Goal: Use online tool/utility: Utilize a website feature to perform a specific function

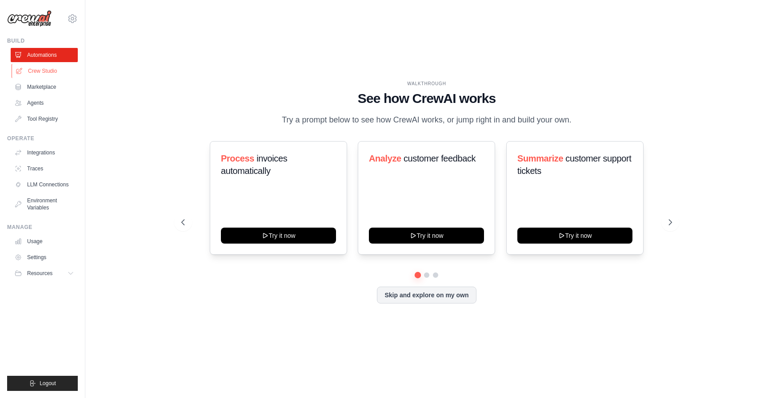
click at [42, 70] on link "Crew Studio" at bounding box center [45, 71] width 67 height 14
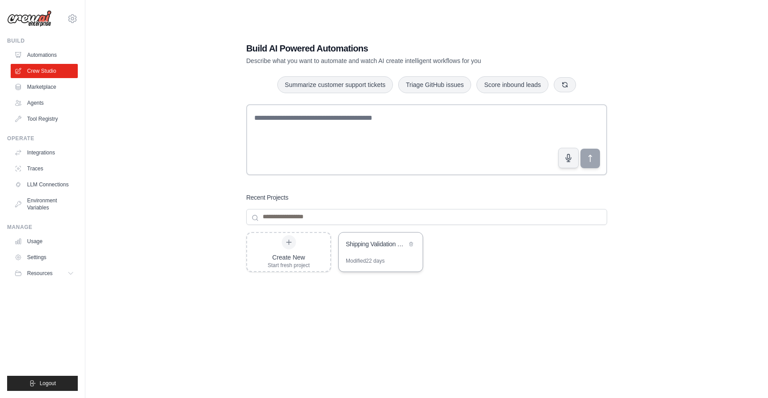
click at [364, 245] on div "Shipping Validation Configuration Generator" at bounding box center [376, 244] width 61 height 9
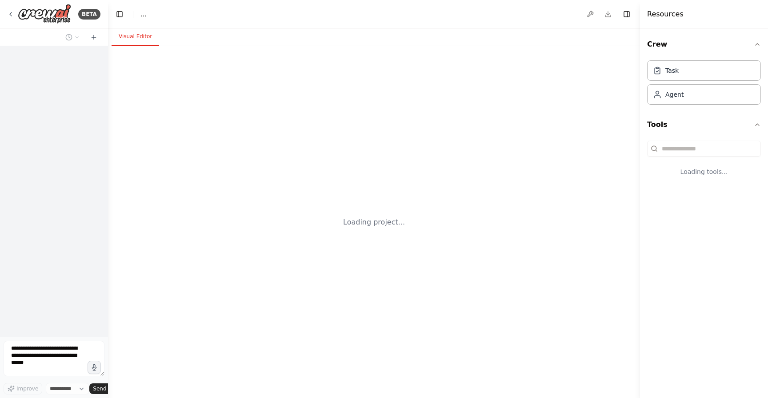
select select "****"
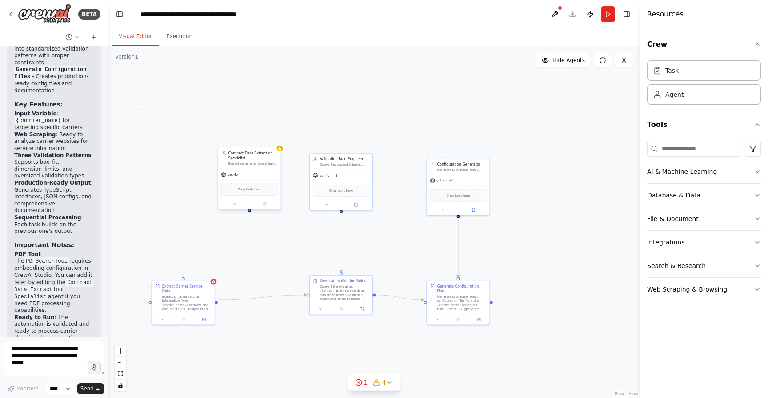
scroll to position [5923, 0]
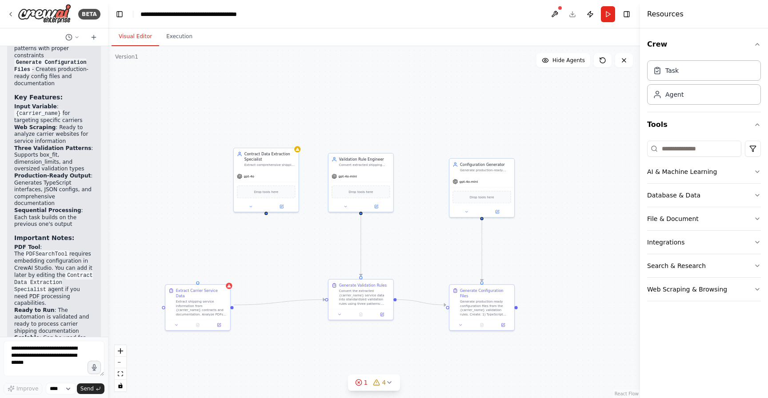
drag, startPoint x: 261, startPoint y: 318, endPoint x: 315, endPoint y: 259, distance: 79.9
click at [315, 259] on div ".deletable-edge-delete-btn { width: 20px; height: 20px; border: 0px solid #ffff…" at bounding box center [374, 222] width 532 height 352
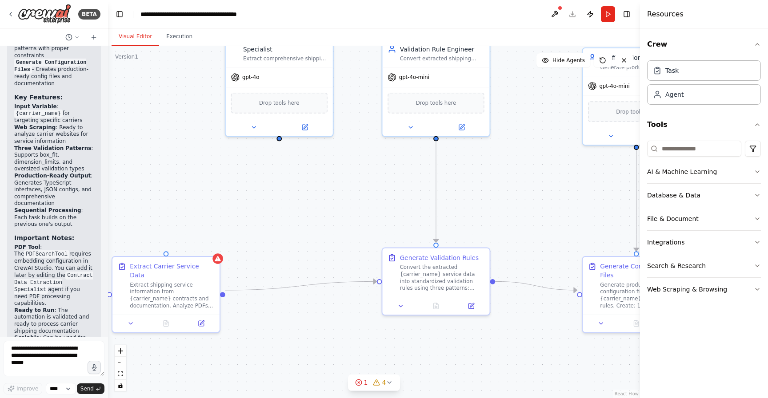
drag, startPoint x: 426, startPoint y: 226, endPoint x: 342, endPoint y: 245, distance: 86.6
click at [342, 245] on div ".deletable-edge-delete-btn { width: 20px; height: 20px; border: 0px solid #ffff…" at bounding box center [374, 222] width 532 height 352
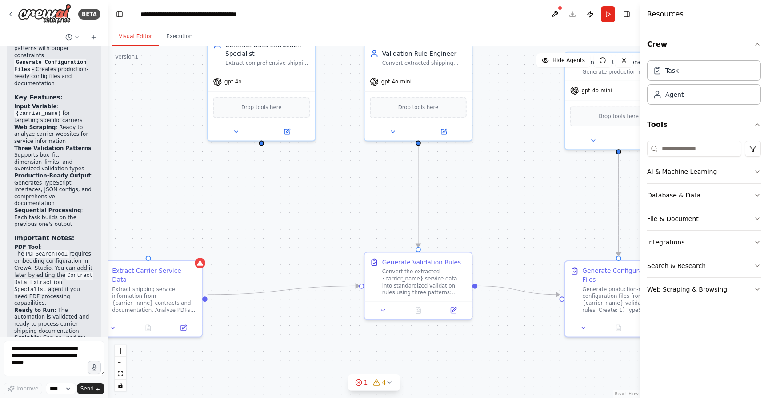
drag, startPoint x: 347, startPoint y: 204, endPoint x: 299, endPoint y: 249, distance: 65.7
click at [299, 248] on div ".deletable-edge-delete-btn { width: 20px; height: 20px; border: 0px solid #ffff…" at bounding box center [374, 222] width 532 height 352
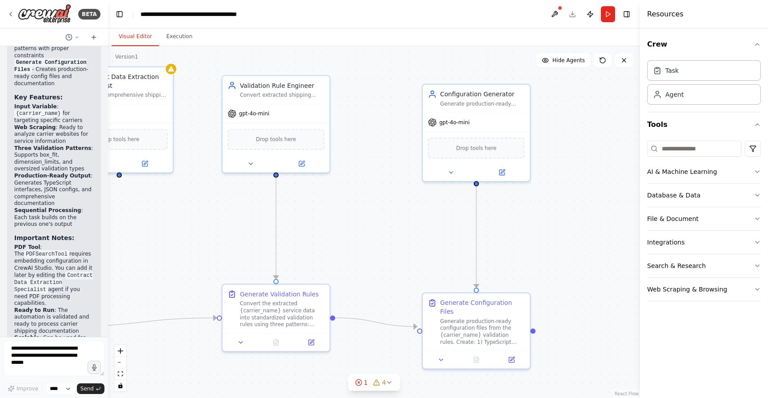
drag, startPoint x: 502, startPoint y: 144, endPoint x: 393, endPoint y: 131, distance: 109.7
click at [393, 131] on div ".deletable-edge-delete-btn { width: 20px; height: 20px; border: 0px solid #ffff…" at bounding box center [374, 222] width 532 height 352
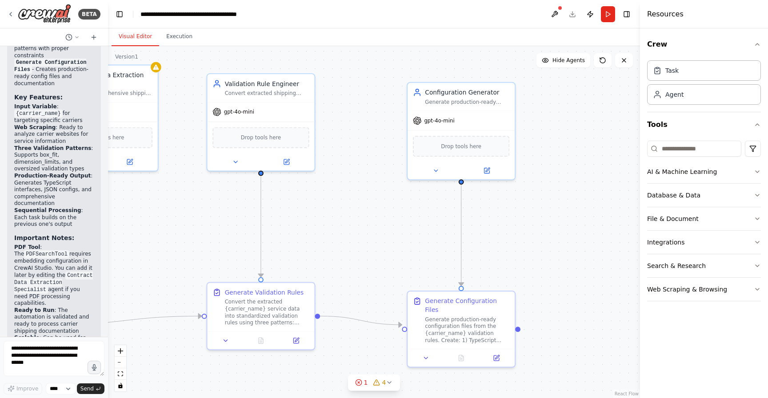
drag, startPoint x: 366, startPoint y: 213, endPoint x: 366, endPoint y: 146, distance: 67.1
click at [366, 147] on div ".deletable-edge-delete-btn { width: 20px; height: 20px; border: 0px solid #ffff…" at bounding box center [374, 222] width 532 height 352
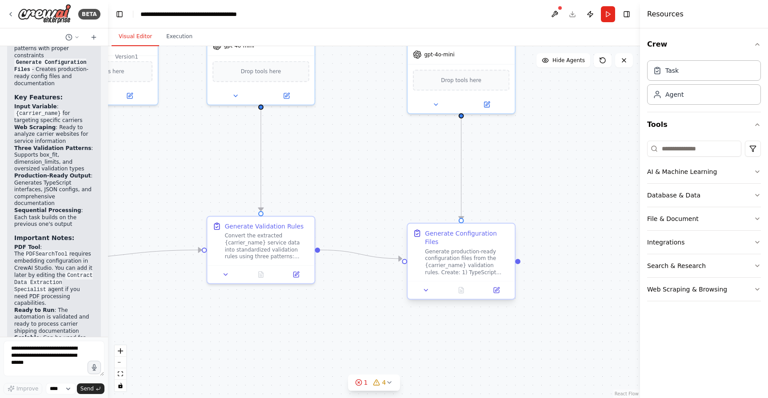
click at [454, 227] on div "Generate Configuration Files Generate production-ready configuration files from…" at bounding box center [460, 252] width 107 height 57
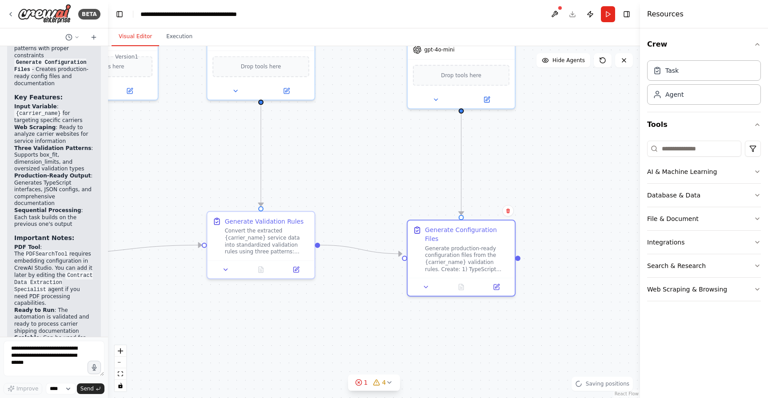
drag, startPoint x: 342, startPoint y: 203, endPoint x: 364, endPoint y: 215, distance: 25.0
click at [358, 207] on div ".deletable-edge-delete-btn { width: 20px; height: 20px; border: 0px solid #ffff…" at bounding box center [374, 222] width 532 height 352
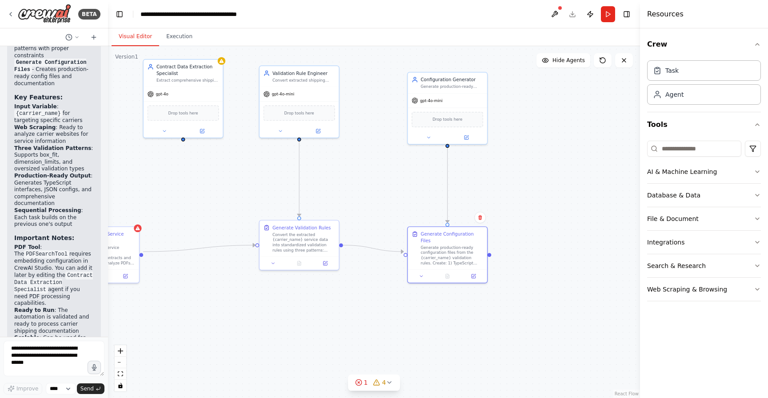
click at [222, 188] on div ".deletable-edge-delete-btn { width: 20px; height: 20px; border: 0px solid #ffff…" at bounding box center [374, 222] width 532 height 352
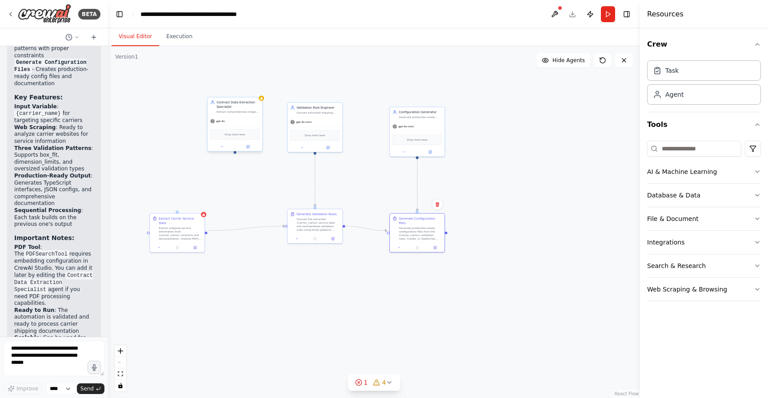
click at [256, 107] on div "Contract Data Extraction Specialist" at bounding box center [237, 104] width 43 height 9
click at [310, 88] on div ".deletable-edge-delete-btn { width: 20px; height: 20px; border: 0px solid #ffff…" at bounding box center [374, 222] width 532 height 352
click at [243, 240] on div at bounding box center [234, 242] width 51 height 5
click at [250, 240] on div at bounding box center [239, 242] width 55 height 9
click at [270, 275] on div ".deletable-edge-delete-btn { width: 20px; height: 20px; border: 0px solid #ffff…" at bounding box center [374, 222] width 532 height 352
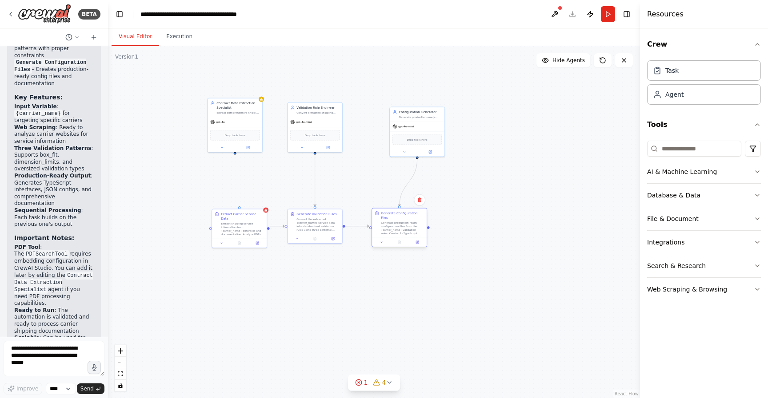
drag, startPoint x: 424, startPoint y: 239, endPoint x: 407, endPoint y: 233, distance: 17.7
click at [407, 238] on div at bounding box center [399, 242] width 55 height 9
drag, startPoint x: 424, startPoint y: 128, endPoint x: 404, endPoint y: 127, distance: 20.0
click at [404, 127] on div "gpt-4o-mini" at bounding box center [399, 126] width 55 height 10
click at [466, 175] on div ".deletable-edge-delete-btn { width: 20px; height: 20px; border: 0px solid #ffff…" at bounding box center [374, 222] width 532 height 352
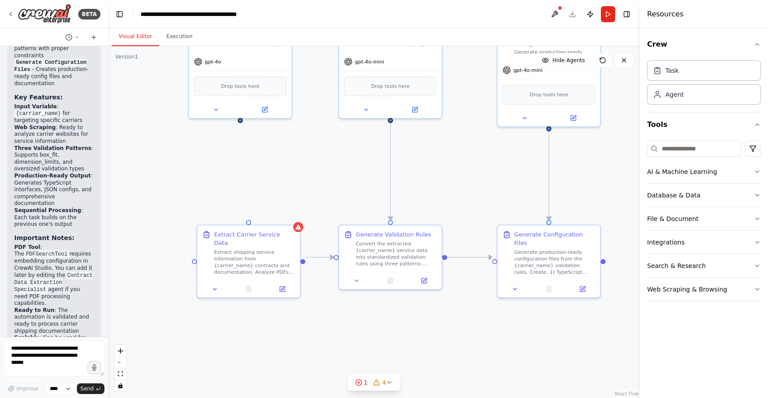
drag, startPoint x: 326, startPoint y: 196, endPoint x: 442, endPoint y: 206, distance: 116.8
click at [442, 206] on div ".deletable-edge-delete-btn { width: 20px; height: 20px; border: 0px solid #ffff…" at bounding box center [374, 222] width 532 height 352
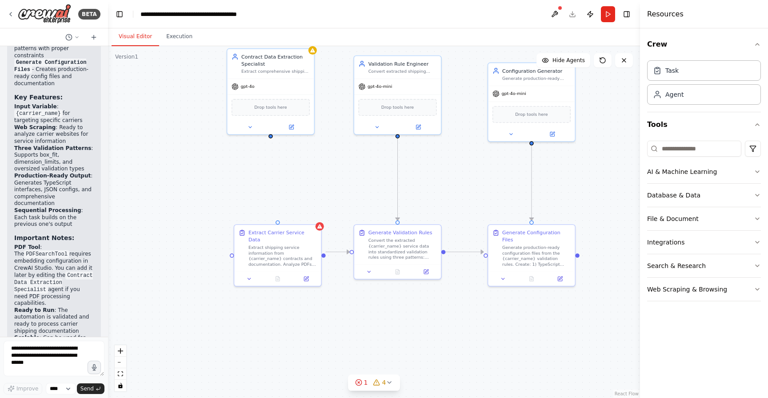
click at [441, 210] on div ".deletable-edge-delete-btn { width: 20px; height: 20px; border: 0px solid #ffff…" at bounding box center [374, 222] width 532 height 352
drag, startPoint x: 290, startPoint y: 121, endPoint x: 289, endPoint y: 128, distance: 7.6
click at [289, 128] on div at bounding box center [269, 134] width 87 height 14
click at [313, 163] on div ".deletable-edge-delete-btn { width: 20px; height: 20px; border: 0px solid #ffff…" at bounding box center [374, 222] width 532 height 352
click at [307, 142] on div "Contract Data Extraction Specialist Extract comprehensive shipping service info…" at bounding box center [270, 99] width 88 height 87
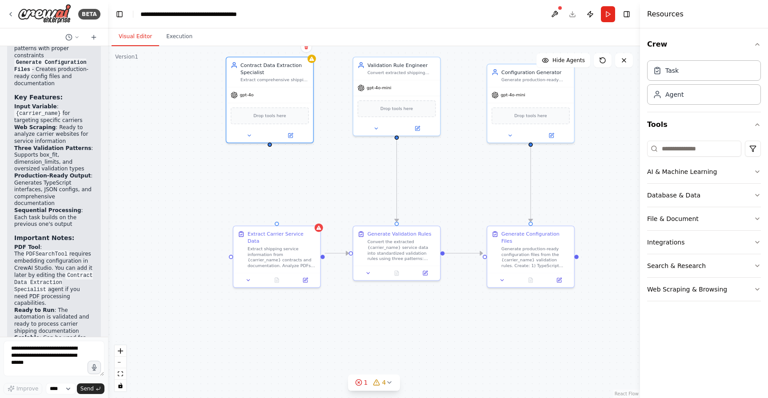
click at [615, 9] on header "**********" at bounding box center [374, 14] width 532 height 28
click at [612, 12] on button "Run" at bounding box center [608, 14] width 14 height 16
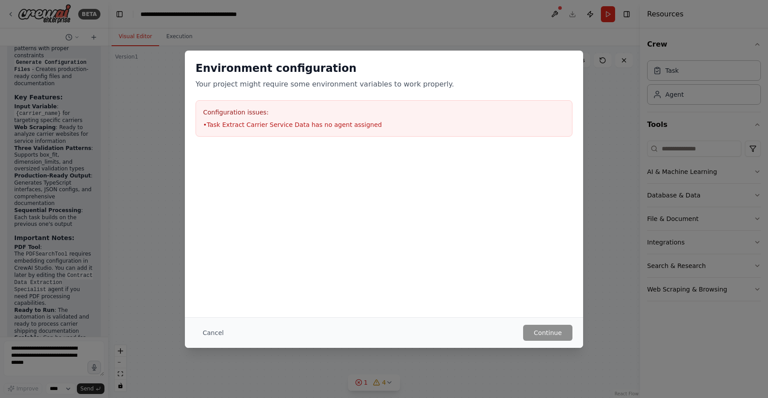
click at [366, 117] on div "Configuration issues: • Task Extract Carrier Service Data has no agent assigned" at bounding box center [383, 118] width 377 height 36
click at [206, 327] on button "Cancel" at bounding box center [212, 333] width 35 height 16
